Goal: Task Accomplishment & Management: Manage account settings

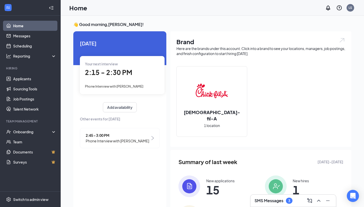
click at [138, 76] on div "2:15 - 2:30 PM" at bounding box center [122, 73] width 75 height 10
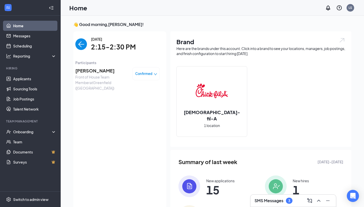
scroll to position [2, 0]
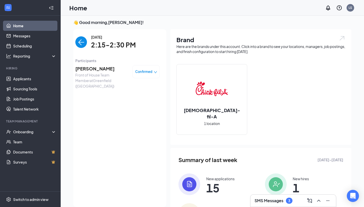
click at [93, 68] on span "[PERSON_NAME]" at bounding box center [101, 68] width 53 height 7
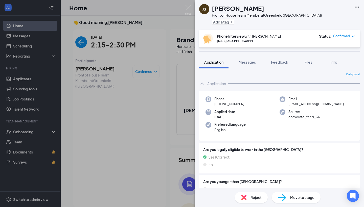
click at [226, 10] on h1 "[PERSON_NAME]" at bounding box center [238, 8] width 52 height 9
click at [186, 8] on img at bounding box center [188, 10] width 6 height 10
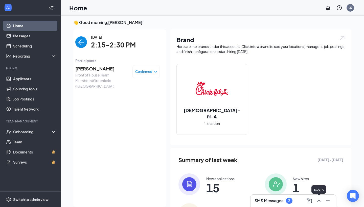
click at [317, 202] on icon "ChevronUp" at bounding box center [319, 201] width 6 height 6
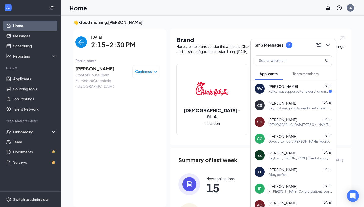
click at [295, 93] on div "Hello, I was supposed to have a phone interview tonight at 5:45 PM, but no one …" at bounding box center [299, 92] width 60 height 4
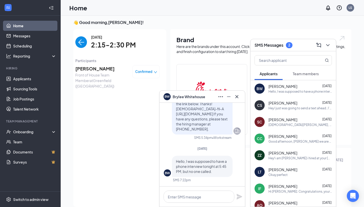
click at [188, 98] on span "[PERSON_NAME]" at bounding box center [189, 97] width 33 height 6
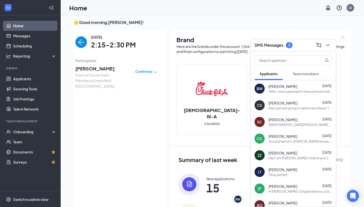
click at [278, 86] on span "[PERSON_NAME]" at bounding box center [283, 86] width 29 height 5
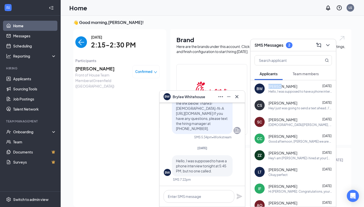
click at [278, 86] on span "[PERSON_NAME]" at bounding box center [283, 86] width 29 height 5
click at [257, 89] on div "BW" at bounding box center [260, 88] width 6 height 5
click at [303, 75] on span "Team members" at bounding box center [306, 74] width 26 height 5
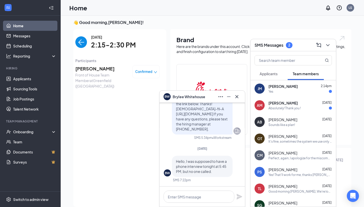
click at [270, 75] on span "Applicants" at bounding box center [269, 74] width 18 height 5
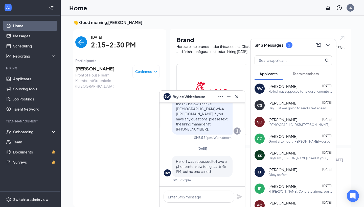
click at [310, 74] on span "Team members" at bounding box center [306, 74] width 26 height 5
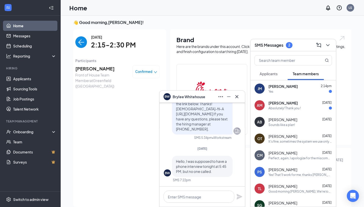
click at [302, 108] on div "Absolutely! Thank you !" at bounding box center [300, 108] width 63 height 4
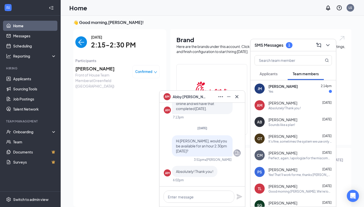
click at [279, 99] on div "AM [PERSON_NAME] [DATE] Absolutely! Thank you !" at bounding box center [293, 105] width 85 height 17
click at [279, 93] on div "Yes" at bounding box center [300, 92] width 63 height 4
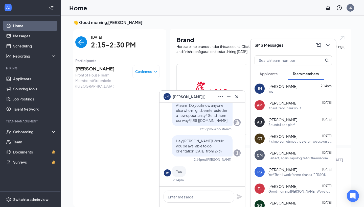
click at [307, 108] on div "Absolutely! Thank you !" at bounding box center [300, 108] width 63 height 4
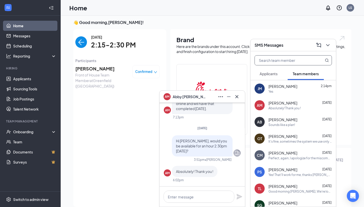
click at [283, 64] on input "text" at bounding box center [285, 61] width 60 height 10
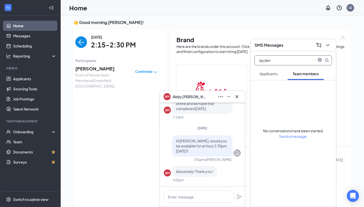
type input "Jayden"
click at [267, 76] on span "Applicants" at bounding box center [269, 74] width 18 height 5
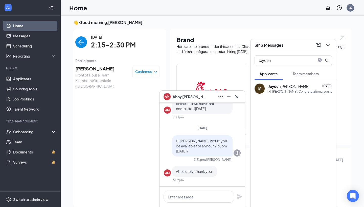
click at [290, 94] on div "Hi [PERSON_NAME]. Congratulations, your phone interview with [DEMOGRAPHIC_DATA]…" at bounding box center [300, 92] width 63 height 4
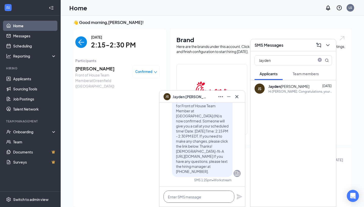
click at [177, 200] on textarea at bounding box center [199, 197] width 71 height 12
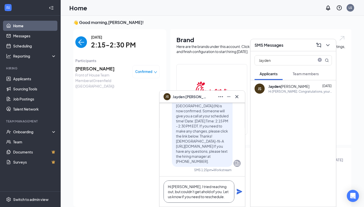
scroll to position [0, 0]
type textarea "Hi [PERSON_NAME], I tried reaching out, but couldn't get ahold of you. Let us k…"
click at [239, 196] on div "Hi [PERSON_NAME], I tried reaching out, but couldn't get ahold of you. Let us k…" at bounding box center [202, 192] width 85 height 30
click at [239, 193] on icon "Plane" at bounding box center [240, 192] width 6 height 6
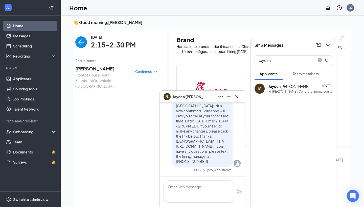
scroll to position [0, 0]
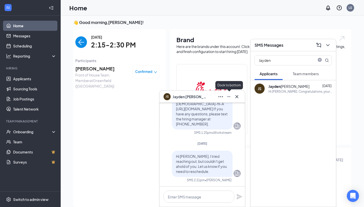
click at [229, 100] on button at bounding box center [229, 97] width 8 height 8
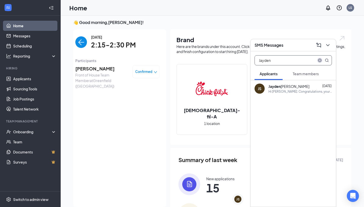
click at [319, 59] on icon "close-circle" at bounding box center [320, 60] width 4 height 4
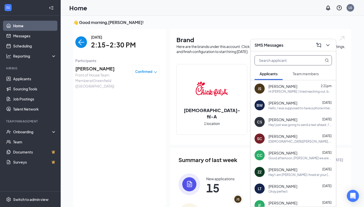
click at [290, 171] on span "[PERSON_NAME]" at bounding box center [283, 169] width 29 height 5
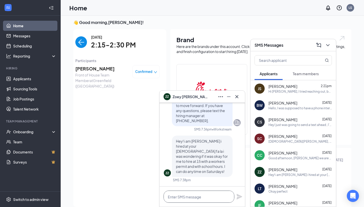
click at [203, 195] on textarea at bounding box center [199, 197] width 71 height 12
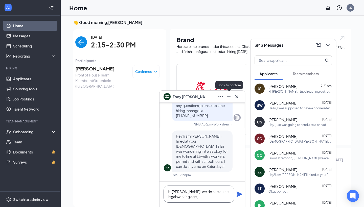
type textarea "Hi [PERSON_NAME], we do hire at the legal working age,"
click at [230, 96] on icon "Minimize" at bounding box center [229, 97] width 6 height 6
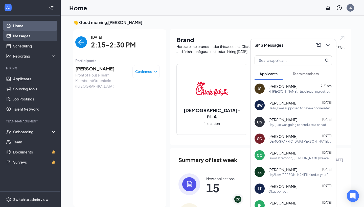
click at [38, 38] on link "Messages" at bounding box center [34, 36] width 43 height 10
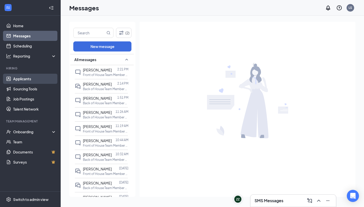
click at [32, 81] on link "Applicants" at bounding box center [34, 79] width 43 height 10
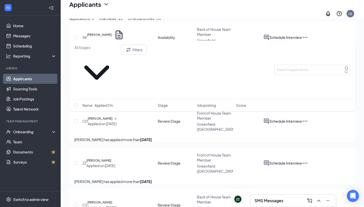
scroll to position [114, 0]
click at [109, 201] on h5 "[PERSON_NAME]" at bounding box center [100, 203] width 25 height 5
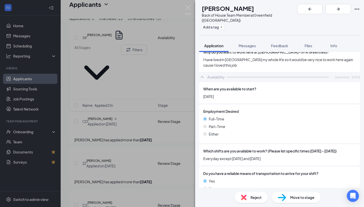
scroll to position [299, 0]
click at [132, 101] on div "CS [PERSON_NAME] Back of House Team Member at [GEOGRAPHIC_DATA] (IN) Add a tag …" at bounding box center [182, 103] width 364 height 207
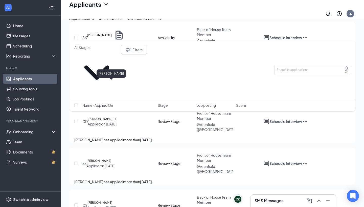
click at [113, 117] on h5 "[PERSON_NAME]" at bounding box center [100, 119] width 25 height 5
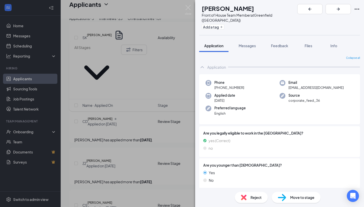
click at [294, 197] on span "Move to stage" at bounding box center [302, 198] width 24 height 6
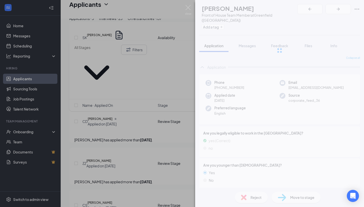
type input "Phone Interview (next stage)"
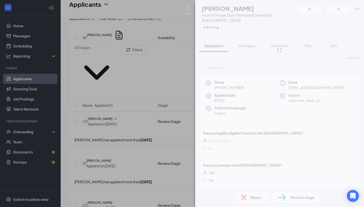
scroll to position [70, 0]
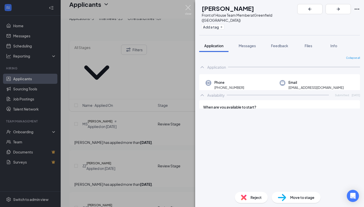
click at [187, 11] on img at bounding box center [188, 10] width 6 height 10
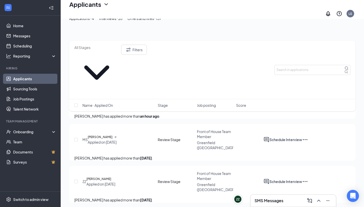
scroll to position [51, 0]
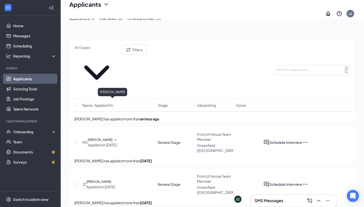
click at [113, 138] on h5 "[PERSON_NAME]" at bounding box center [100, 140] width 25 height 5
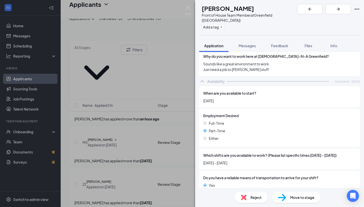
scroll to position [313, 0]
click at [245, 199] on img at bounding box center [244, 198] width 6 height 6
click at [250, 201] on div "Reject" at bounding box center [251, 197] width 33 height 11
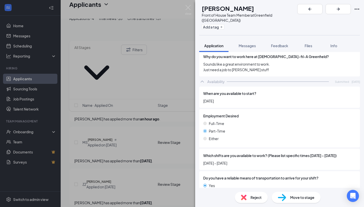
checkbox input "true"
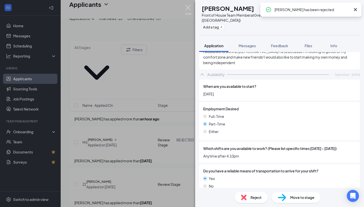
click at [189, 6] on img at bounding box center [188, 10] width 6 height 10
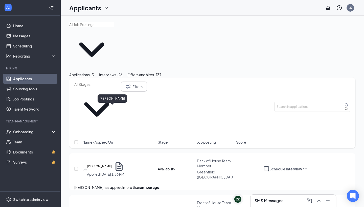
click at [112, 164] on h5 "[PERSON_NAME]" at bounding box center [99, 166] width 25 height 5
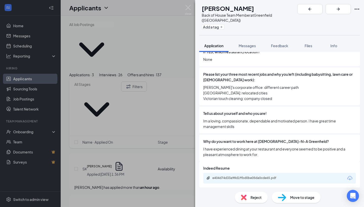
scroll to position [216, 0]
click at [236, 176] on div "e404d74d33a98d1ffbd0be05da0cde65.pdf" at bounding box center [247, 178] width 71 height 4
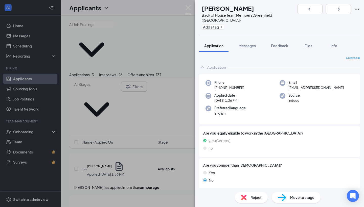
scroll to position [0, 0]
click at [291, 202] on div "Move to stage" at bounding box center [296, 197] width 49 height 11
type input "Phone Interview"
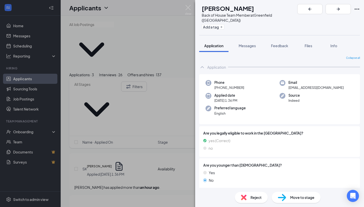
radio input "true"
radio input "false"
type input "[DATE]"
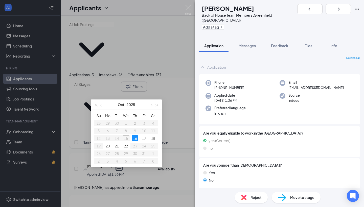
radio input "true"
radio input "false"
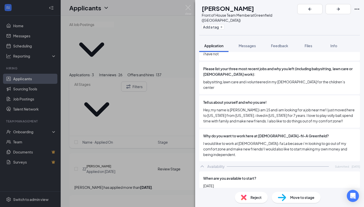
scroll to position [224, 0]
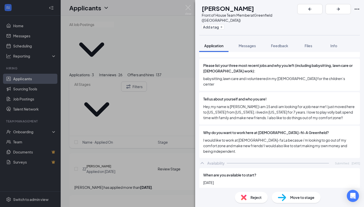
click at [171, 184] on div "ZZ [PERSON_NAME] Front of House Team Member at [GEOGRAPHIC_DATA] (IN) Add a tag…" at bounding box center [182, 103] width 364 height 207
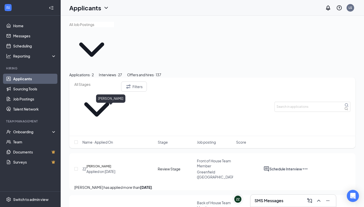
click at [111, 164] on h5 "[PERSON_NAME]" at bounding box center [98, 166] width 25 height 5
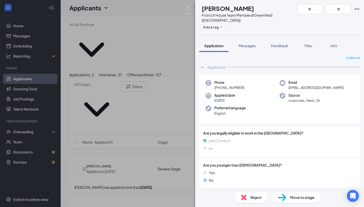
click at [299, 199] on span "Move to stage" at bounding box center [302, 198] width 24 height 6
type input "Phone Interview (next stage)"
click at [189, 8] on img at bounding box center [188, 10] width 6 height 10
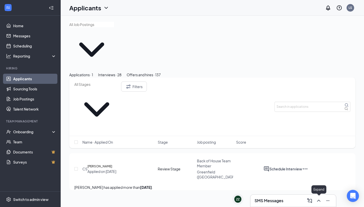
click at [318, 201] on icon "ChevronUp" at bounding box center [319, 201] width 6 height 6
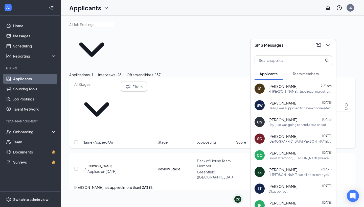
click at [271, 174] on div "Hi [PERSON_NAME], we'd like to invite you to a meeting with [DEMOGRAPHIC_DATA]-…" at bounding box center [300, 175] width 63 height 4
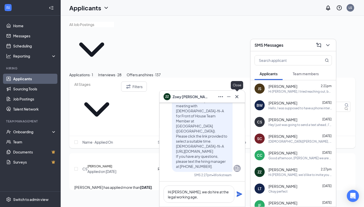
click at [239, 97] on icon "Cross" at bounding box center [237, 97] width 6 height 6
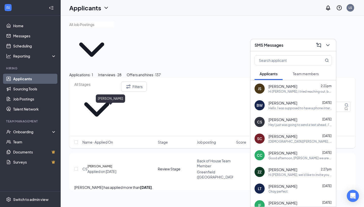
click at [112, 164] on h5 "[PERSON_NAME]" at bounding box center [100, 166] width 25 height 5
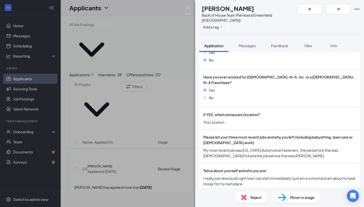
scroll to position [154, 0]
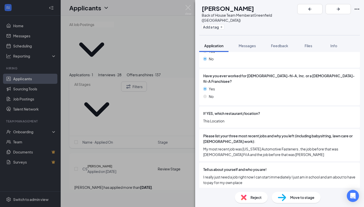
click at [257, 118] on span "This Location" at bounding box center [279, 121] width 153 height 6
click at [188, 12] on img at bounding box center [188, 10] width 6 height 10
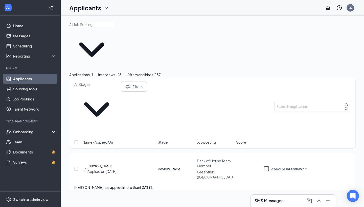
click at [122, 72] on div "Interviews · 28" at bounding box center [110, 75] width 24 height 6
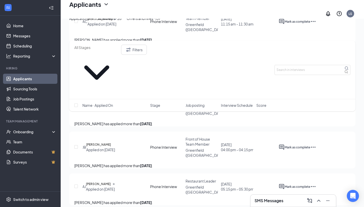
scroll to position [426, 0]
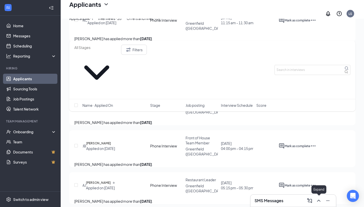
click at [317, 203] on icon "ChevronUp" at bounding box center [319, 201] width 6 height 6
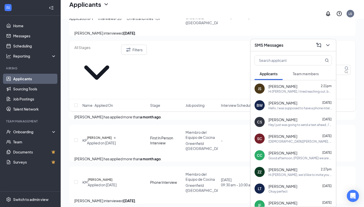
scroll to position [1098, 0]
click at [266, 109] on div "BW [PERSON_NAME] [DATE] Hello, I was supposed to have a phone interview tonight…" at bounding box center [293, 105] width 85 height 17
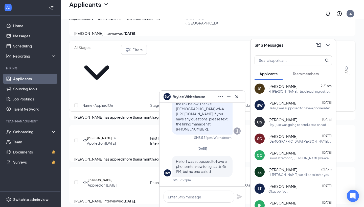
click at [208, 167] on span "Hello, I was supposed to have a phone interview tonight at 5:45 PM, but no one …" at bounding box center [201, 166] width 51 height 15
click at [326, 43] on icon "ChevronDown" at bounding box center [328, 45] width 6 height 6
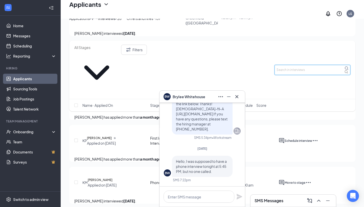
click at [317, 65] on input "text" at bounding box center [313, 70] width 76 height 10
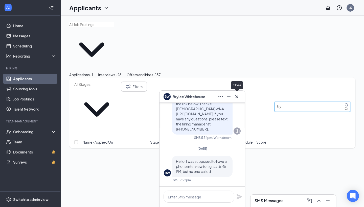
type input "Bry"
click at [238, 99] on icon "Cross" at bounding box center [237, 97] width 6 height 6
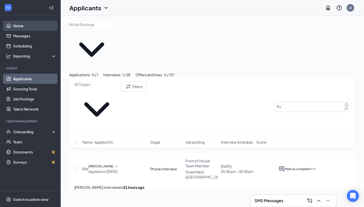
click at [25, 28] on link "Home" at bounding box center [34, 26] width 43 height 10
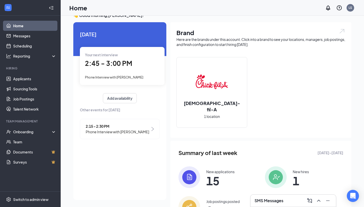
scroll to position [11, 0]
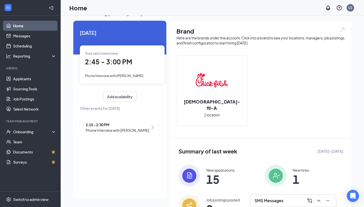
click at [119, 63] on span "2:45 - 3:00 PM" at bounding box center [108, 62] width 47 height 8
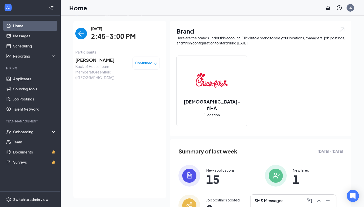
click at [92, 59] on span "[PERSON_NAME]" at bounding box center [101, 60] width 53 height 7
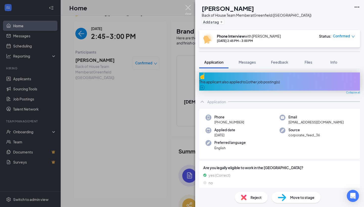
click at [189, 6] on img at bounding box center [188, 10] width 6 height 10
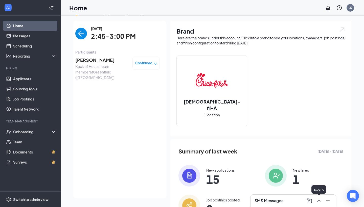
click at [320, 198] on icon "ChevronUp" at bounding box center [319, 201] width 6 height 6
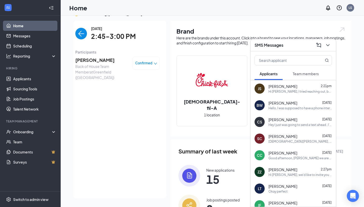
click at [285, 108] on div "Hello, I was supposed to have a phone interview tonight at 5:45 PM, but no one …" at bounding box center [300, 108] width 63 height 4
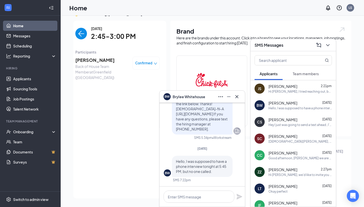
click at [192, 203] on div at bounding box center [202, 197] width 85 height 20
click at [191, 200] on textarea at bounding box center [199, 197] width 71 height 12
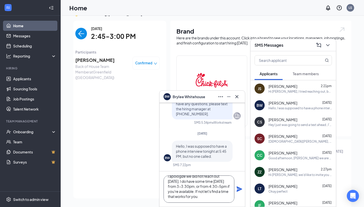
scroll to position [26, 0]
type textarea "Hello [PERSON_NAME], I apologize we did not reach out [DATE]. I do have some ti…"
click at [239, 189] on icon "Plane" at bounding box center [239, 189] width 6 height 6
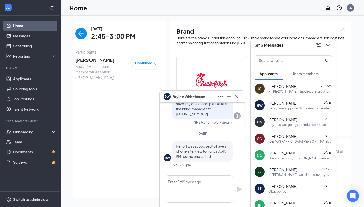
scroll to position [0, 0]
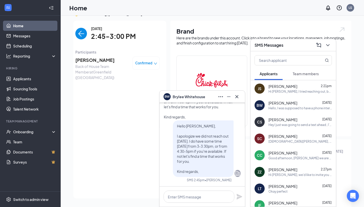
click at [96, 58] on span "[PERSON_NAME]" at bounding box center [101, 60] width 53 height 7
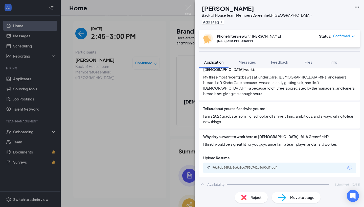
scroll to position [262, 0]
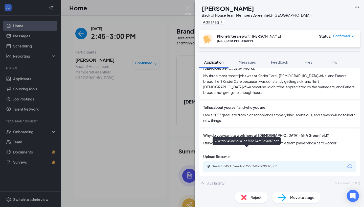
click at [260, 162] on div "96a9db545dc3e6a1cd755c742e5d90d7.pdf" at bounding box center [279, 167] width 153 height 11
click at [227, 165] on div "96a9db545dc3e6a1cd755c742e5d90d7.pdf" at bounding box center [247, 167] width 71 height 4
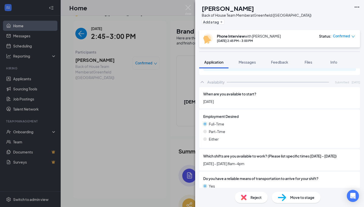
scroll to position [361, 0]
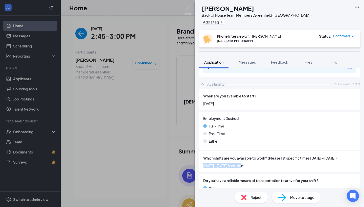
drag, startPoint x: 248, startPoint y: 147, endPoint x: 245, endPoint y: 149, distance: 4.4
click at [245, 156] on div "Which shifts are you available to work? (Please list specific times [DATE] - [D…" at bounding box center [279, 162] width 153 height 13
click at [252, 163] on span "[DATE] - [DATE] 8am-4pm" at bounding box center [279, 166] width 153 height 6
drag, startPoint x: 248, startPoint y: 150, endPoint x: 232, endPoint y: 150, distance: 16.7
click at [232, 163] on span "[DATE] - [DATE] 8am-4pm" at bounding box center [279, 166] width 153 height 6
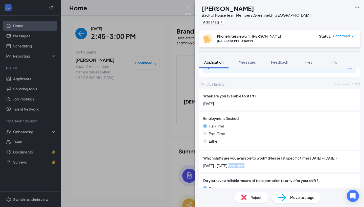
copy span "8am-4pm"
click at [188, 10] on img at bounding box center [188, 10] width 6 height 10
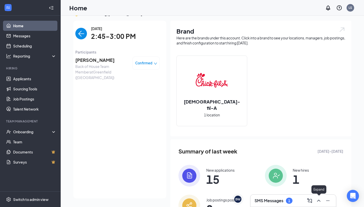
click at [321, 202] on icon "ChevronUp" at bounding box center [319, 201] width 6 height 6
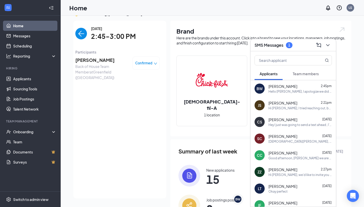
click at [299, 69] on button "Team members" at bounding box center [306, 74] width 36 height 13
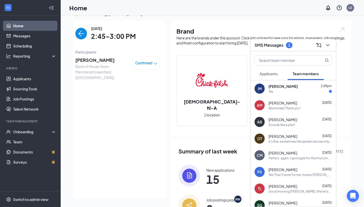
click at [275, 77] on button "Applicants" at bounding box center [269, 74] width 28 height 13
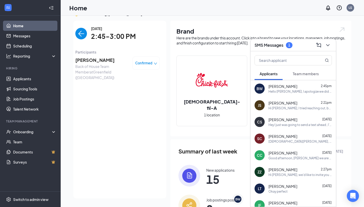
click at [300, 75] on span "Team members" at bounding box center [306, 74] width 26 height 5
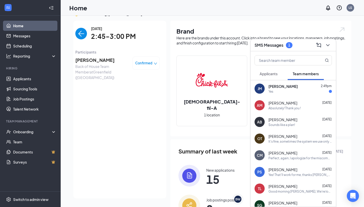
click at [292, 87] on span "[PERSON_NAME]" at bounding box center [283, 86] width 29 height 5
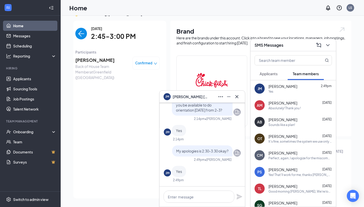
click at [268, 76] on span "Applicants" at bounding box center [269, 74] width 18 height 5
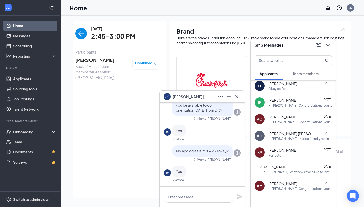
scroll to position [104, 0]
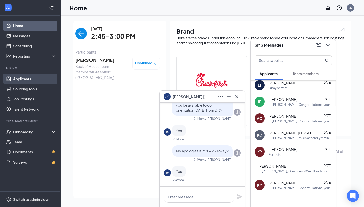
click at [34, 81] on link "Applicants" at bounding box center [34, 79] width 43 height 10
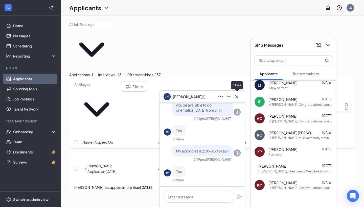
click at [237, 96] on icon "Cross" at bounding box center [237, 97] width 6 height 6
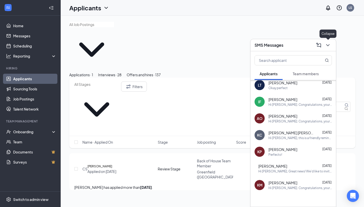
click at [328, 45] on icon "ChevronDown" at bounding box center [328, 45] width 6 height 6
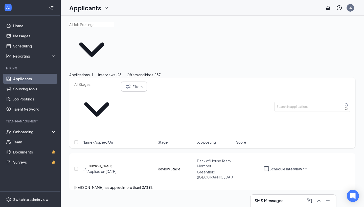
click at [122, 72] on div "Interviews · 28" at bounding box center [110, 75] width 24 height 6
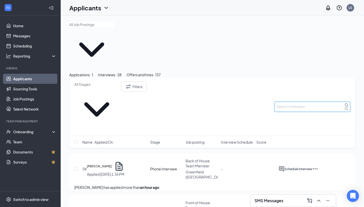
click at [295, 102] on input "text" at bounding box center [313, 107] width 76 height 10
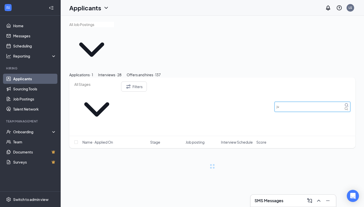
type input "j"
type input "l"
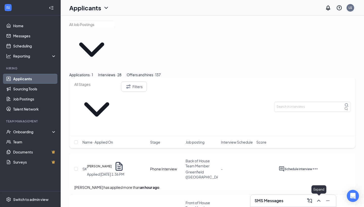
click at [316, 200] on icon "ChevronUp" at bounding box center [319, 201] width 6 height 6
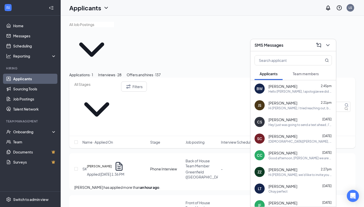
click at [297, 86] on span "[PERSON_NAME]" at bounding box center [283, 86] width 29 height 5
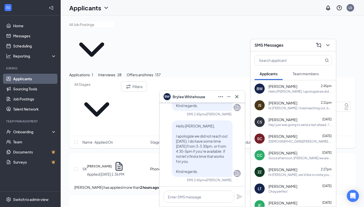
click at [240, 95] on icon "Cross" at bounding box center [237, 97] width 6 height 6
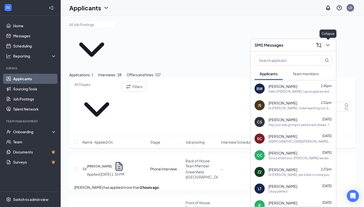
click at [330, 46] on icon "ChevronDown" at bounding box center [328, 45] width 6 height 6
